Goal: Information Seeking & Learning: Learn about a topic

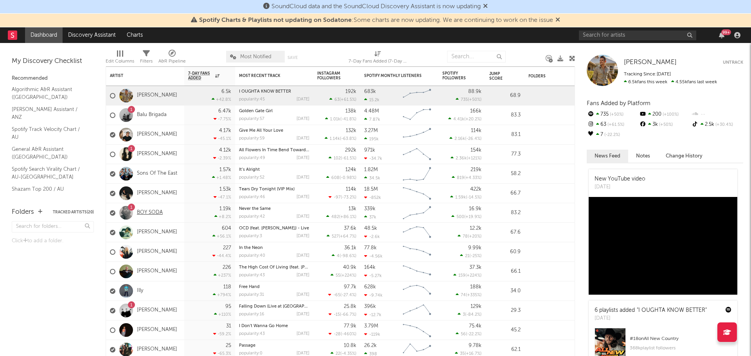
click at [152, 211] on link "BOY SODA" at bounding box center [150, 213] width 26 height 7
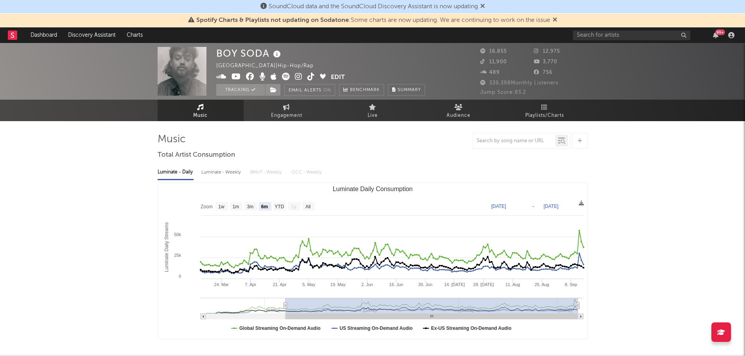
click at [308, 206] on text "All" at bounding box center [307, 206] width 5 height 5
select select "All"
type input "[DATE]"
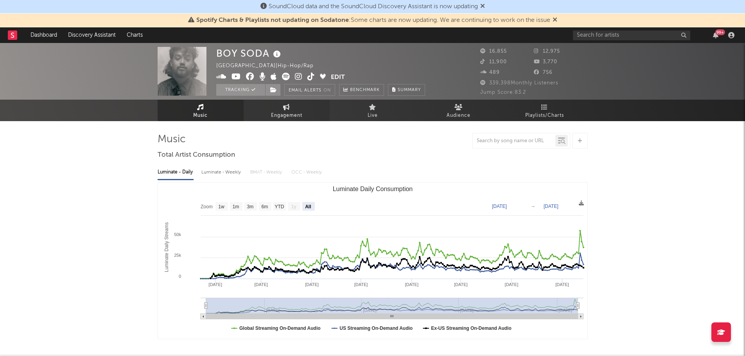
click at [279, 109] on link "Engagement" at bounding box center [287, 111] width 86 height 22
select select "1w"
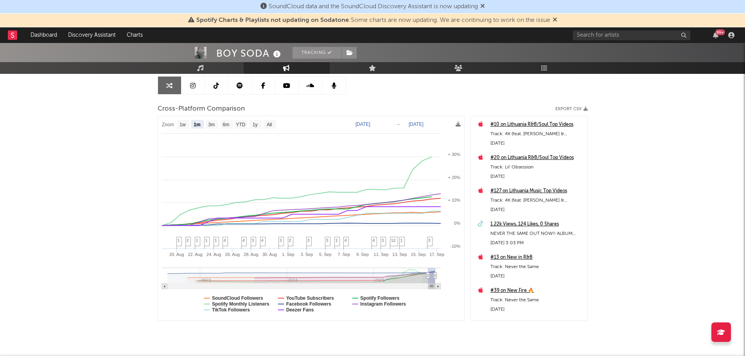
scroll to position [78, 0]
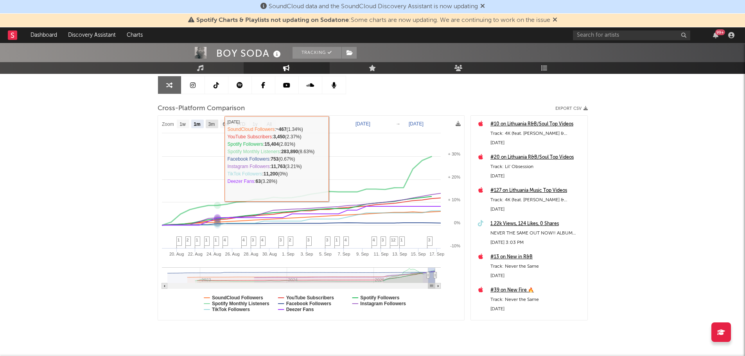
click at [210, 127] on text "3m" at bounding box center [211, 124] width 7 height 5
select select "3m"
type input "[DATE]"
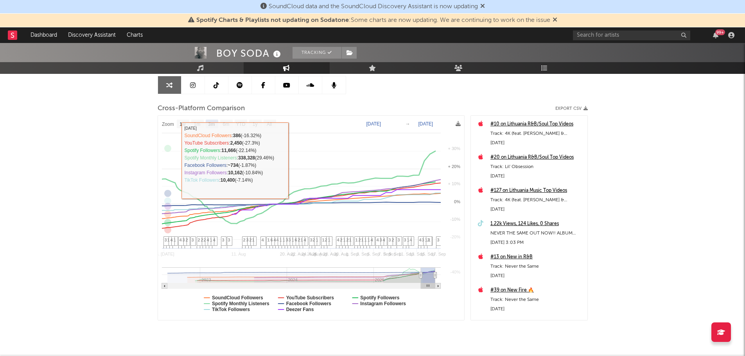
select select "3m"
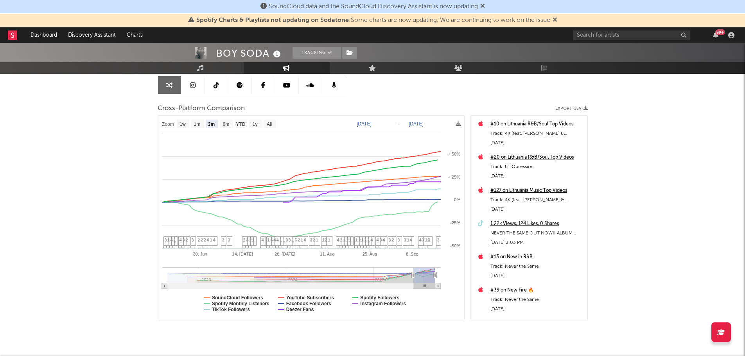
click at [451, 99] on div "Artist Engagement Cross-Platform Comparison Export CSV Zoom 1w 1m 3m 6m YTD 1y …" at bounding box center [373, 188] width 430 height 266
